Goal: Transaction & Acquisition: Purchase product/service

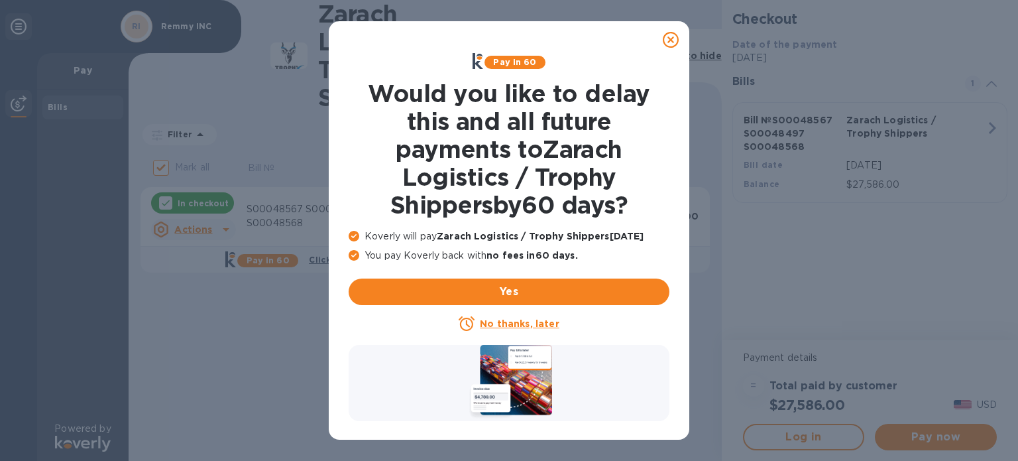
click at [663, 39] on icon at bounding box center [671, 40] width 16 height 16
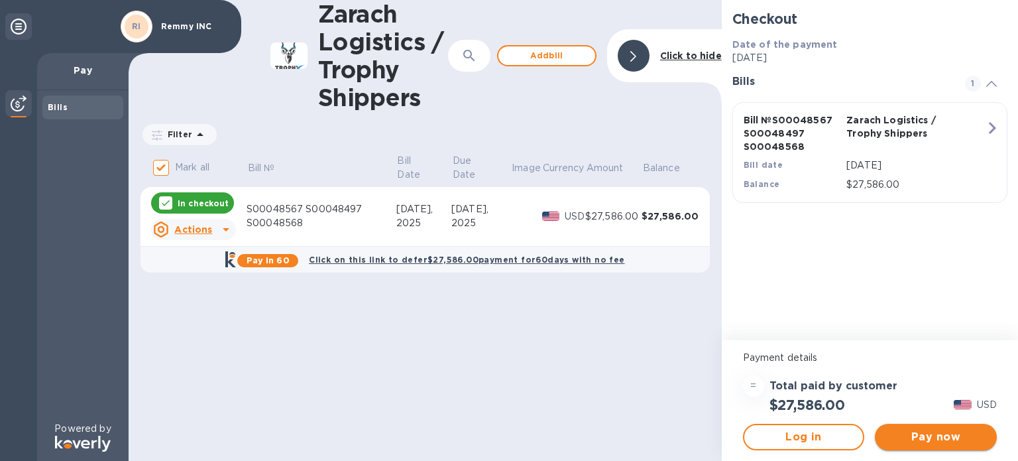
click at [923, 427] on button "Pay now" at bounding box center [936, 437] width 122 height 27
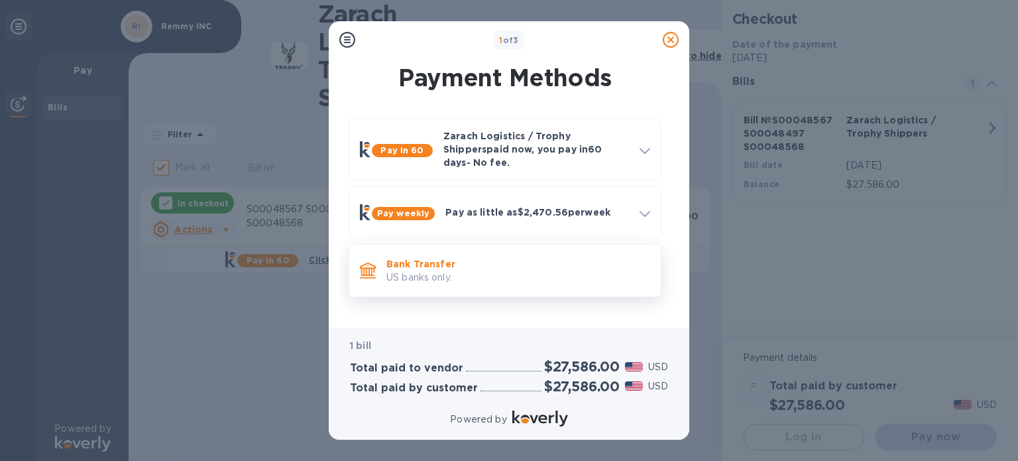
click at [524, 252] on div "Bank Transfer US banks only." at bounding box center [518, 271] width 274 height 38
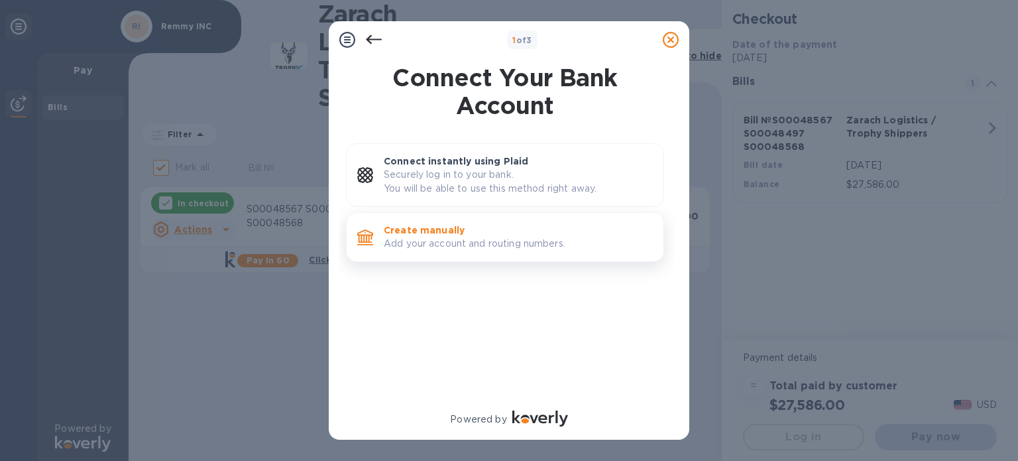
click at [523, 241] on p "Add your account and routing numbers." at bounding box center [518, 244] width 269 height 14
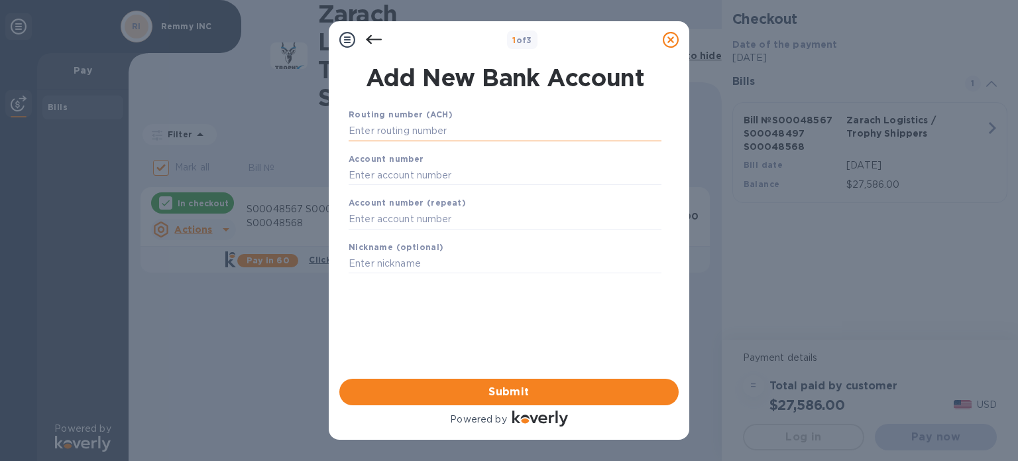
click at [451, 133] on input "text" at bounding box center [505, 131] width 313 height 20
paste input "121000358"
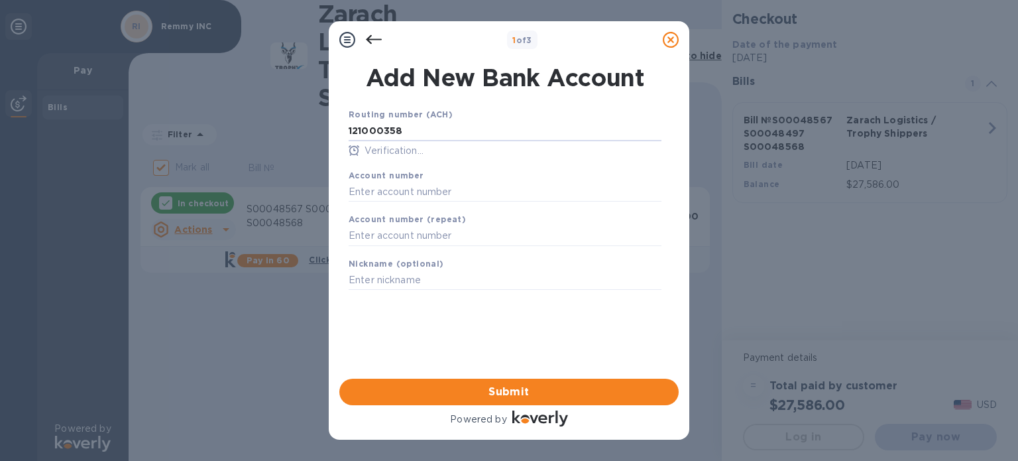
type input "121000358"
click at [414, 194] on input "text" at bounding box center [505, 192] width 313 height 20
paste input "3252 0238 2722"
type input "3252 0238 2722"
click at [382, 234] on input "text" at bounding box center [505, 236] width 313 height 20
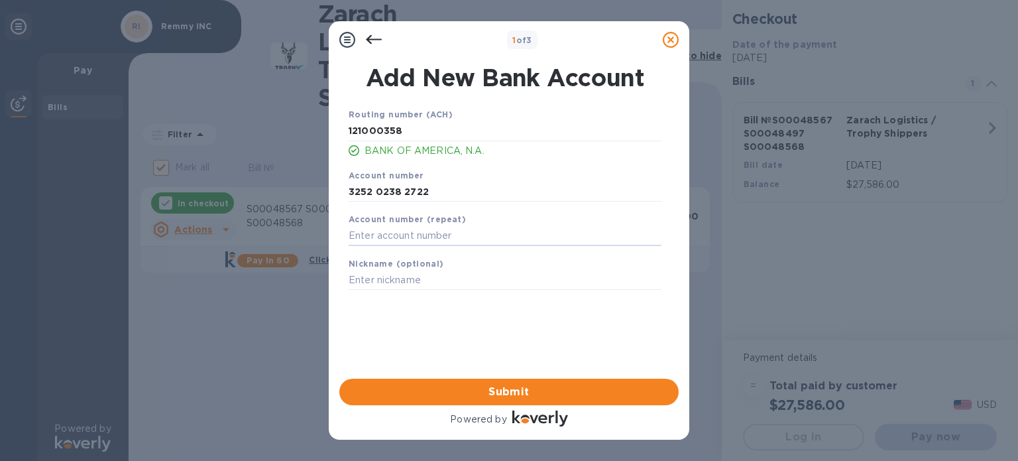
paste input "3252 0238 2722"
type input "3252 0238 2722"
click at [390, 280] on input "text" at bounding box center [505, 280] width 313 height 20
type input "REM"
click at [451, 391] on span "Submit" at bounding box center [509, 392] width 318 height 16
